Goal: Transaction & Acquisition: Obtain resource

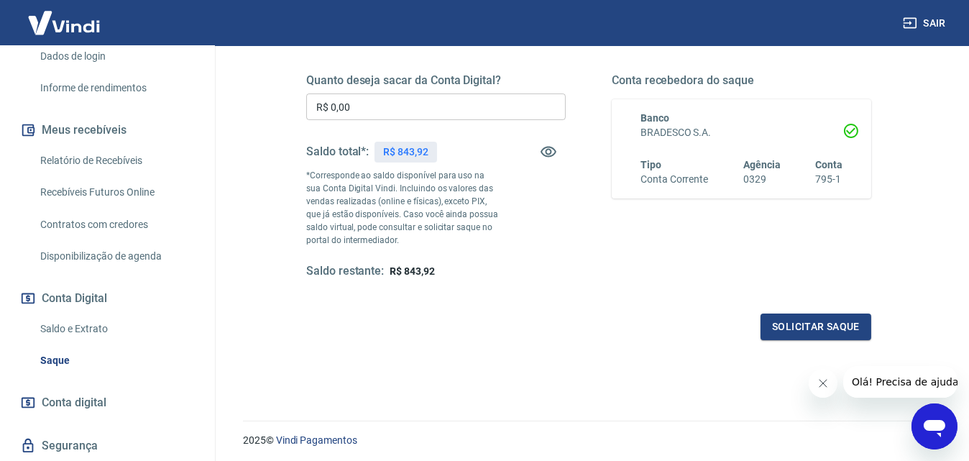
scroll to position [216, 0]
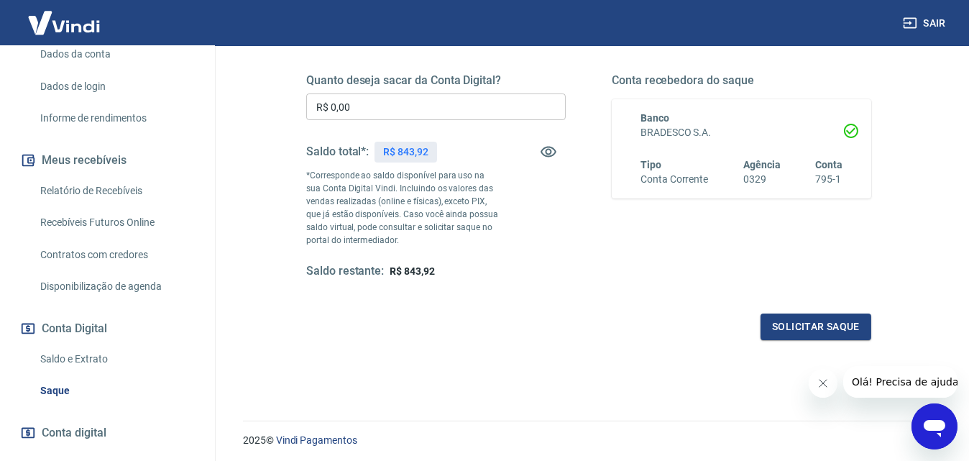
click at [121, 206] on link "Relatório de Recebíveis" at bounding box center [116, 190] width 163 height 29
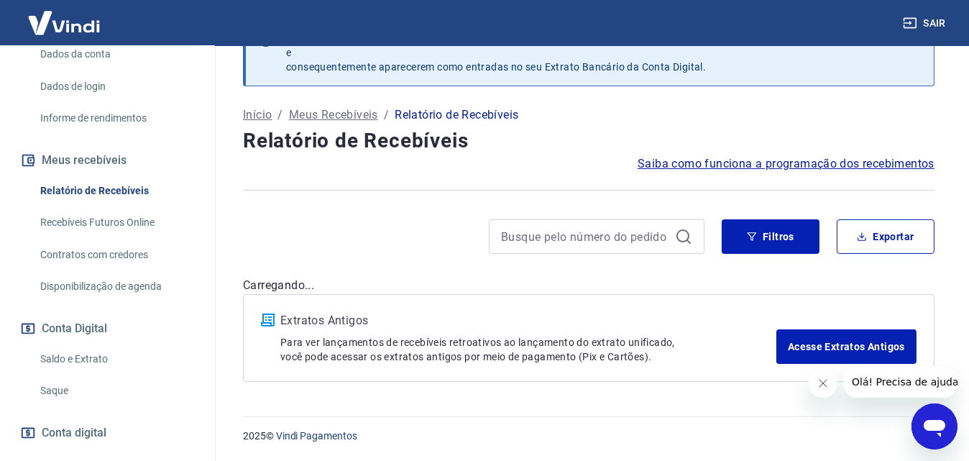
scroll to position [40, 0]
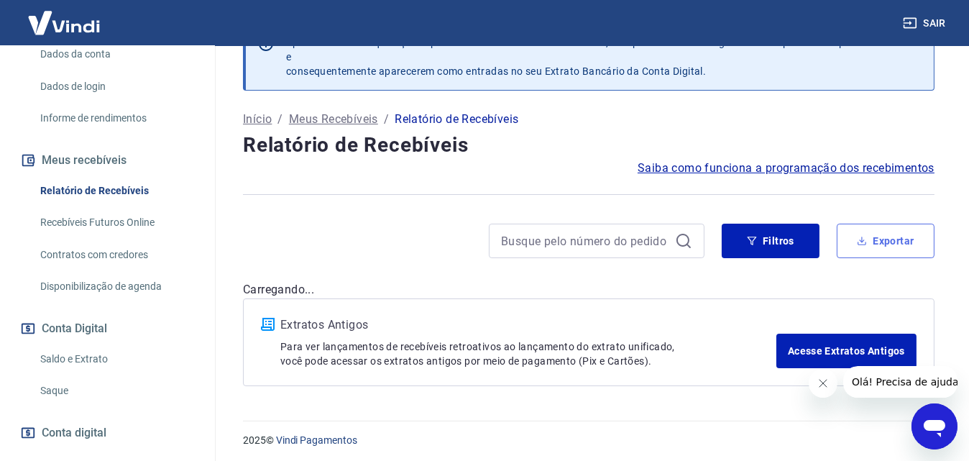
click at [899, 236] on button "Exportar" at bounding box center [886, 241] width 98 height 35
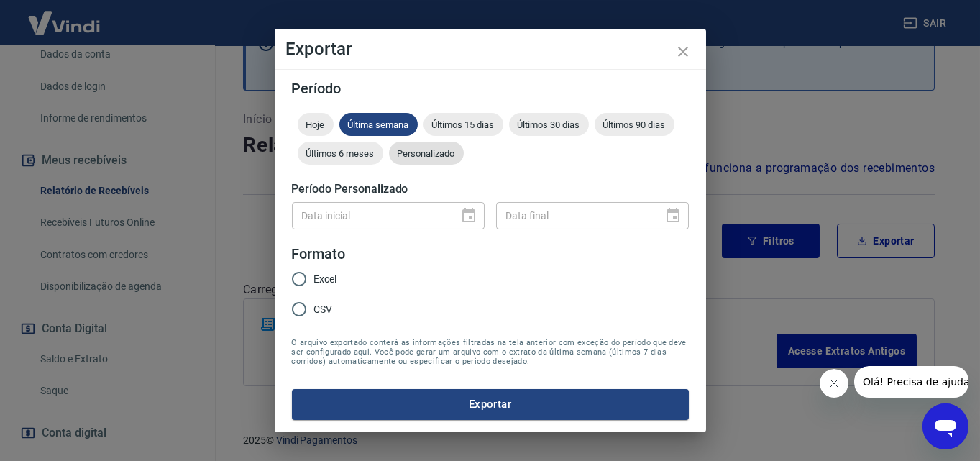
click at [445, 158] on span "Personalizado" at bounding box center [426, 153] width 75 height 11
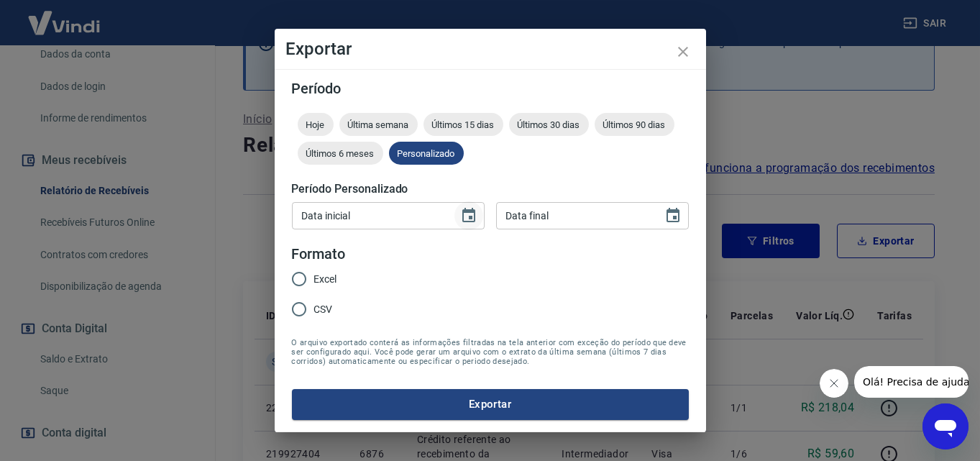
click at [470, 215] on icon "Choose date" at bounding box center [468, 215] width 17 height 17
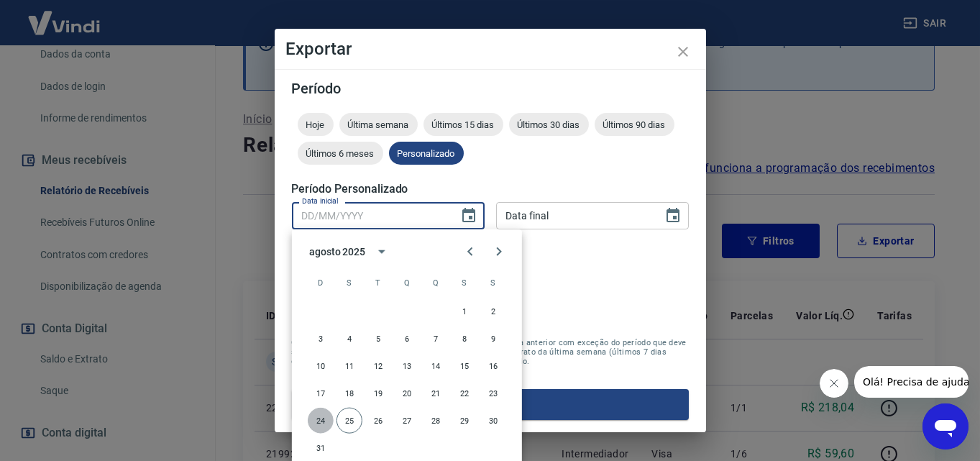
click at [320, 422] on button "24" at bounding box center [321, 421] width 26 height 26
type input "[DATE]"
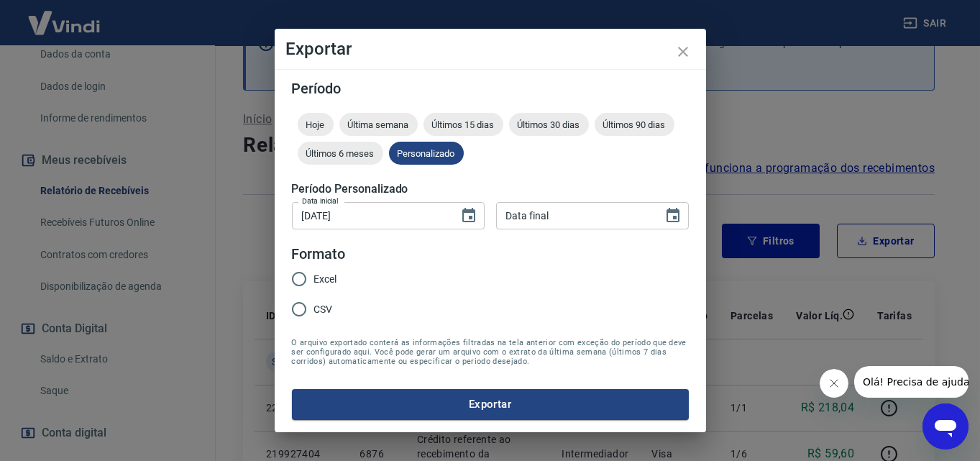
click at [688, 216] on div "Data final" at bounding box center [592, 215] width 193 height 27
type input "DD/MM/YYYY"
click at [667, 214] on icon "Choose date" at bounding box center [672, 215] width 17 height 17
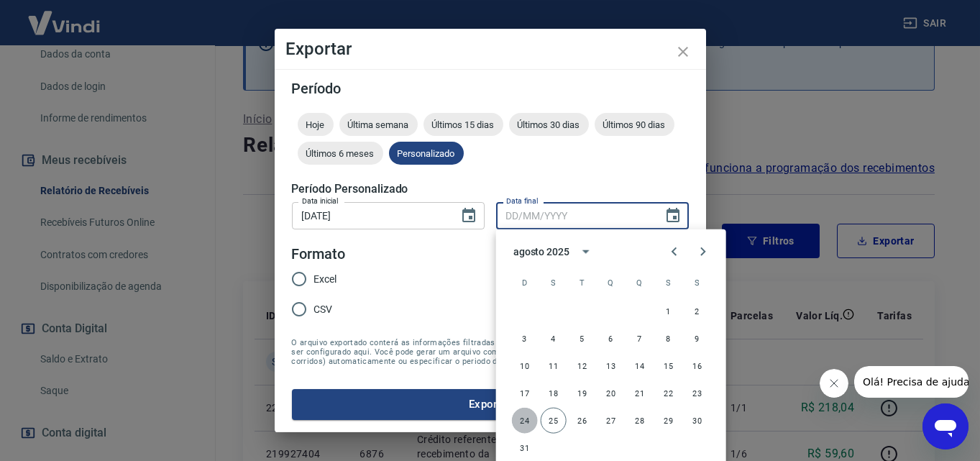
click at [519, 423] on button "24" at bounding box center [525, 421] width 26 height 26
type input "[DATE]"
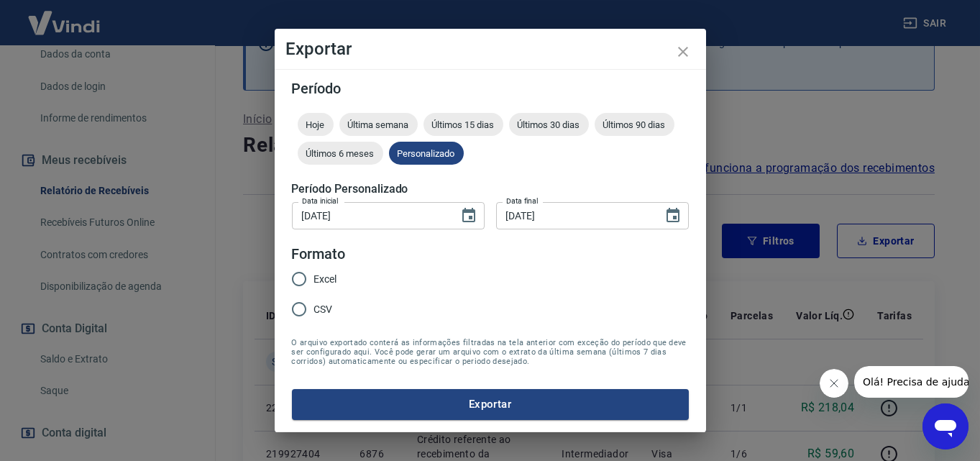
click at [298, 283] on input "Excel" at bounding box center [299, 279] width 30 height 30
radio input "true"
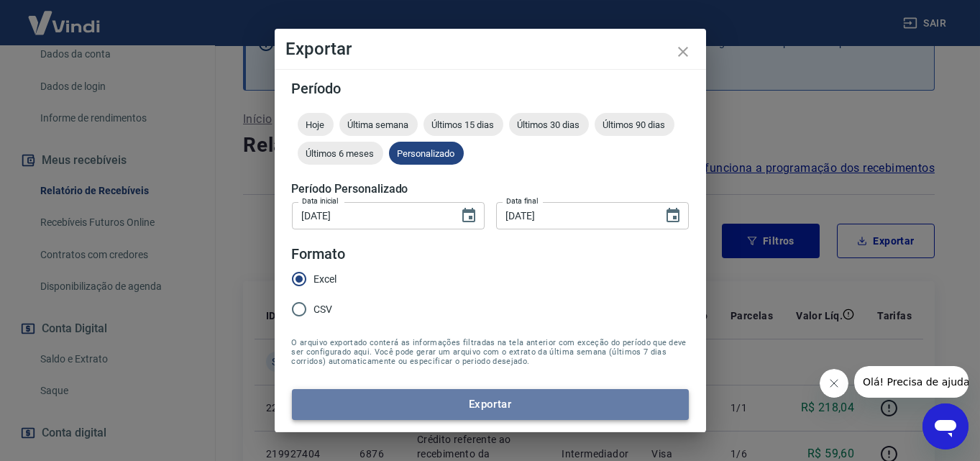
click at [482, 400] on button "Exportar" at bounding box center [490, 404] width 397 height 30
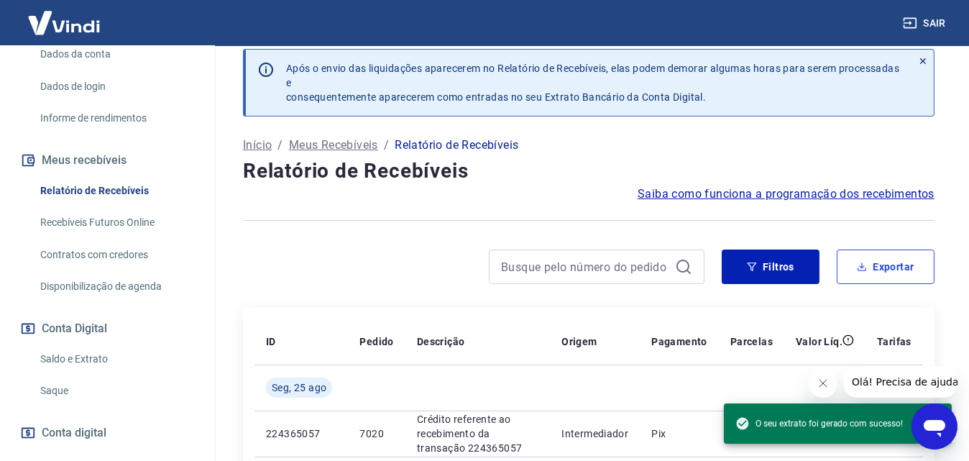
scroll to position [0, 0]
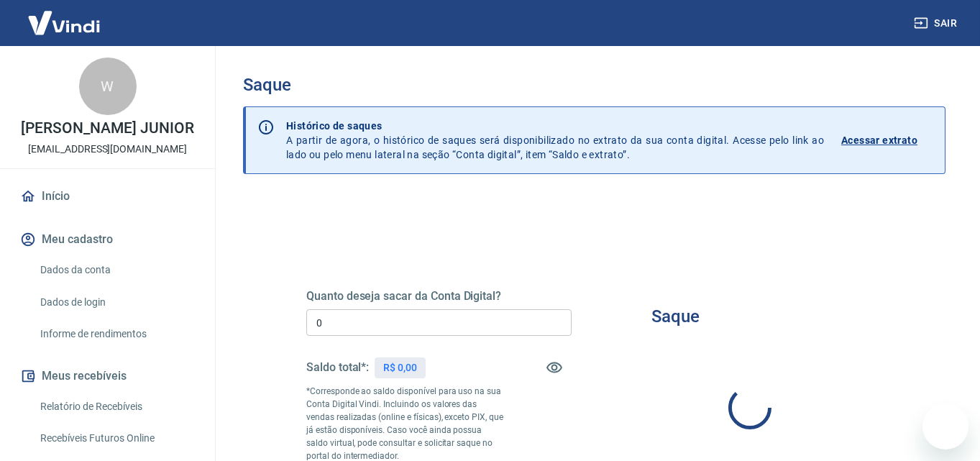
type input "R$ 0,00"
